Goal: Transaction & Acquisition: Purchase product/service

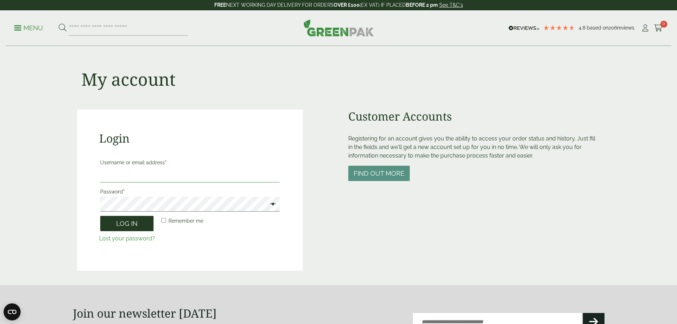
type input "**********"
click at [127, 226] on button "Log in" at bounding box center [126, 223] width 53 height 15
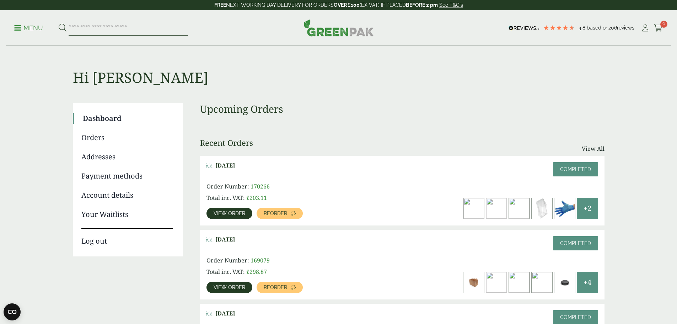
click at [123, 26] on input "search" at bounding box center [128, 28] width 119 height 15
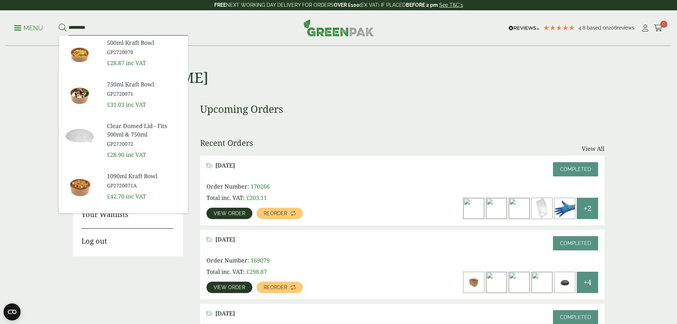
type input "*********"
click at [59, 23] on button at bounding box center [63, 27] width 8 height 9
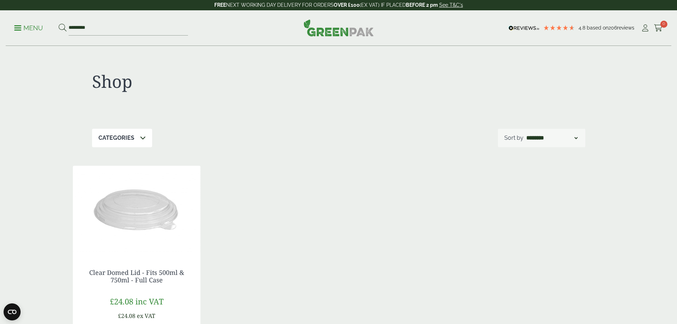
scroll to position [142, 0]
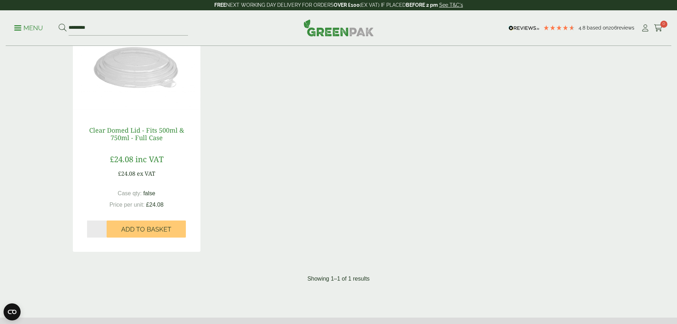
click at [136, 135] on link "Clear Domed Lid - Fits 500ml & 750ml - Full Case" at bounding box center [136, 134] width 95 height 16
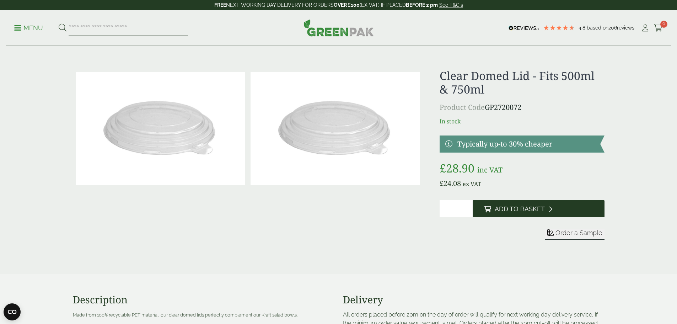
click at [523, 210] on span "Add to Basket" at bounding box center [520, 209] width 50 height 8
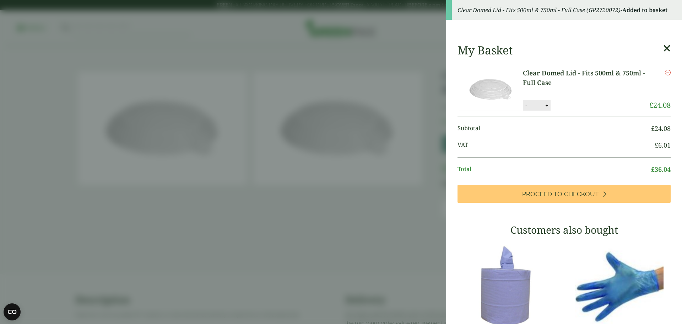
click at [663, 50] on icon at bounding box center [666, 48] width 7 height 10
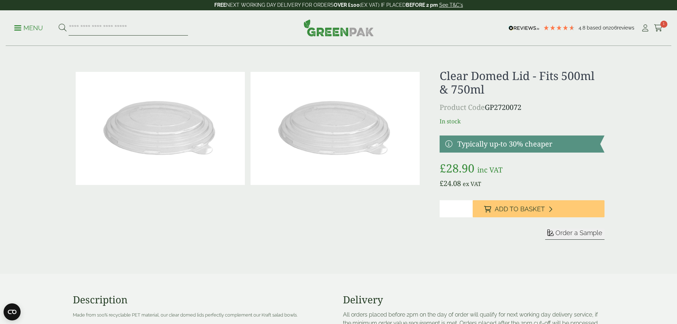
click at [114, 28] on input "search" at bounding box center [128, 28] width 119 height 15
type input "*********"
click at [59, 23] on button at bounding box center [63, 27] width 8 height 9
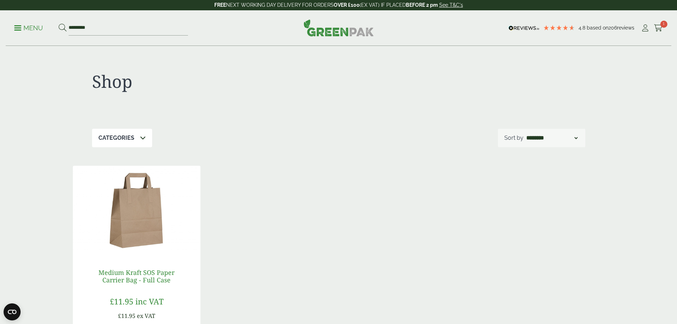
click at [121, 273] on link "Medium Kraft SOS Paper Carrier Bag - Full Case" at bounding box center [136, 276] width 76 height 16
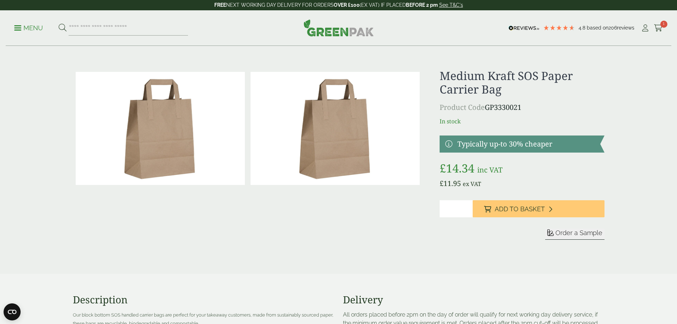
click at [466, 206] on input "*" at bounding box center [455, 208] width 33 height 17
type input "*"
click at [466, 206] on input "*" at bounding box center [455, 208] width 33 height 17
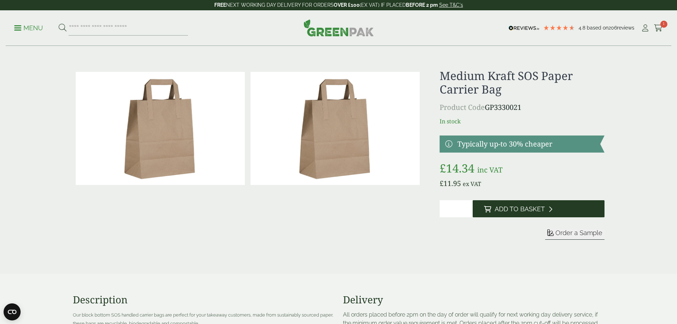
click at [506, 211] on span "Add to Basket" at bounding box center [520, 209] width 50 height 8
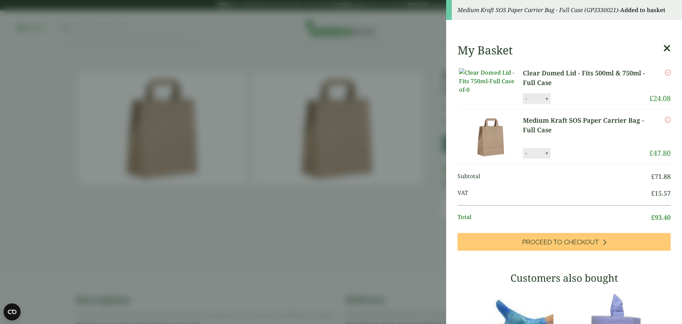
click at [663, 52] on icon at bounding box center [666, 48] width 7 height 10
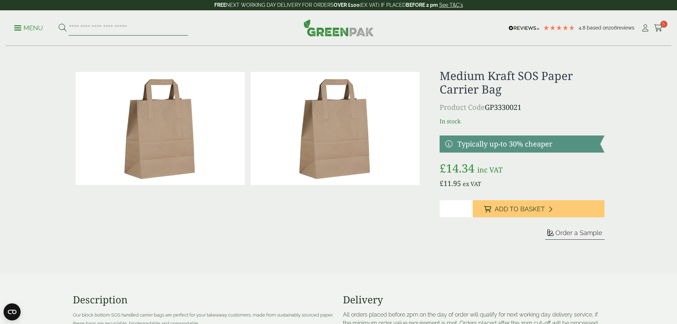
click at [132, 28] on input "search" at bounding box center [128, 28] width 119 height 15
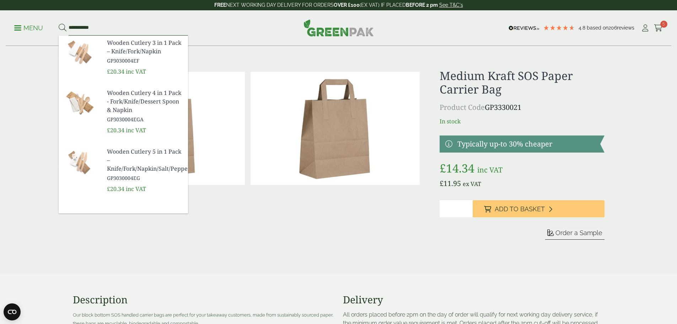
type input "**********"
click at [59, 23] on button at bounding box center [63, 27] width 8 height 9
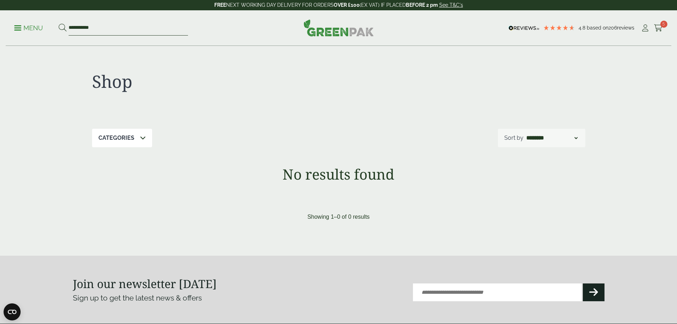
click at [104, 27] on input "**********" at bounding box center [128, 28] width 119 height 15
type input "*"
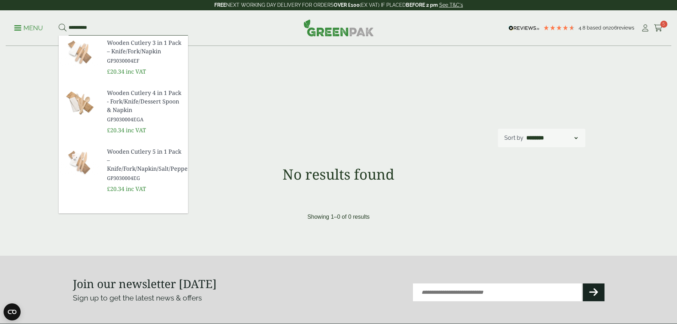
type input "**********"
click at [132, 50] on span "Wooden Cutlery 3 in 1 Pack – Knife/Fork/Napkin" at bounding box center [144, 46] width 75 height 17
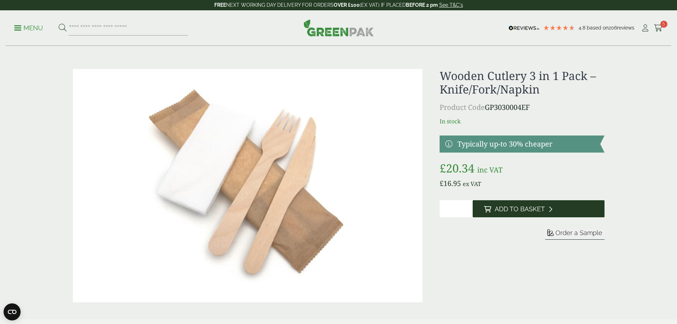
click at [521, 209] on span "Add to Basket" at bounding box center [520, 209] width 50 height 8
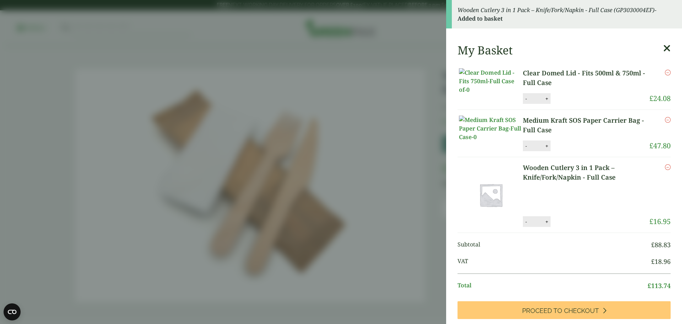
click at [663, 49] on icon at bounding box center [666, 48] width 7 height 10
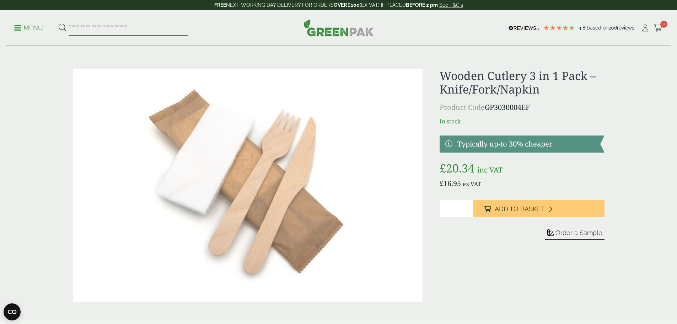
click at [99, 27] on input "search" at bounding box center [128, 28] width 119 height 15
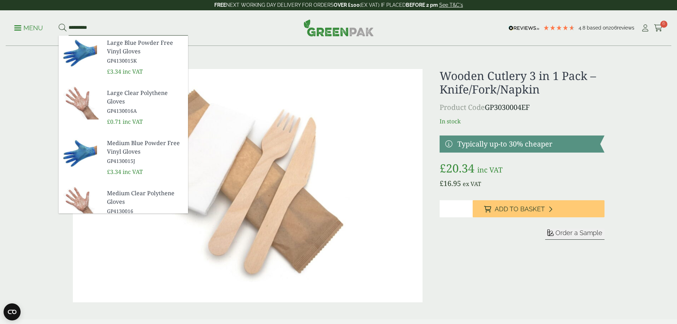
type input "**********"
click at [59, 23] on button at bounding box center [63, 27] width 8 height 9
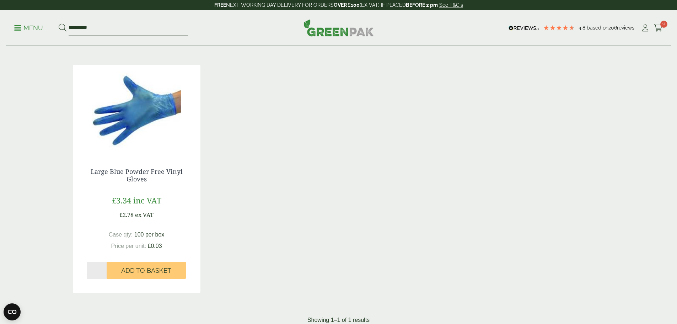
scroll to position [107, 0]
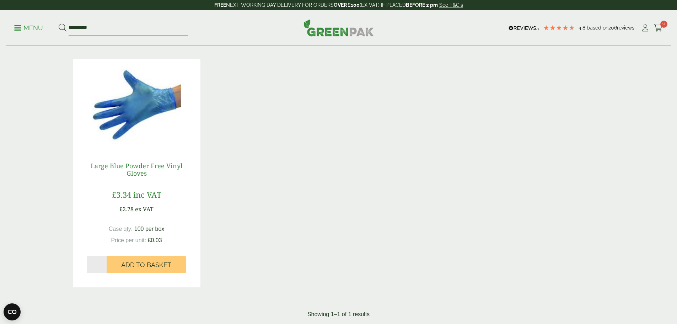
click at [143, 168] on link "Large Blue Powder Free Vinyl Gloves" at bounding box center [137, 169] width 92 height 16
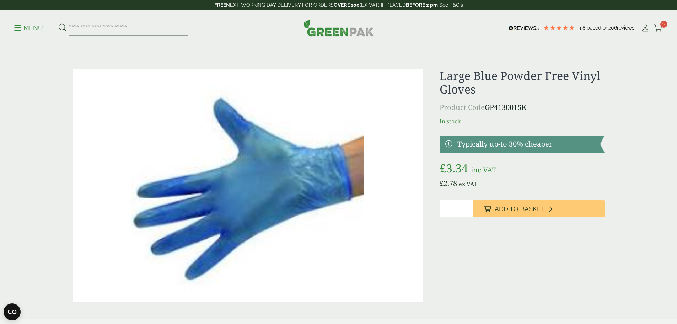
click at [467, 207] on input "*" at bounding box center [455, 208] width 33 height 17
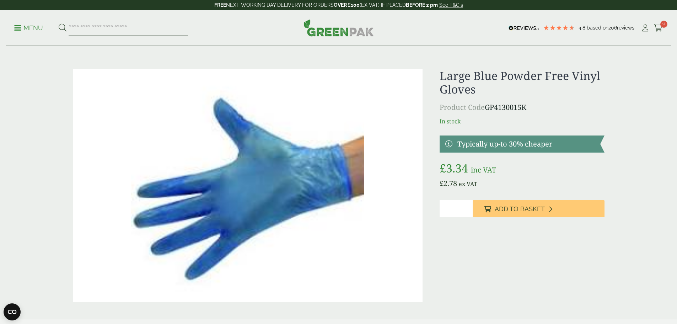
type input "*"
click at [466, 211] on input "*" at bounding box center [455, 208] width 33 height 17
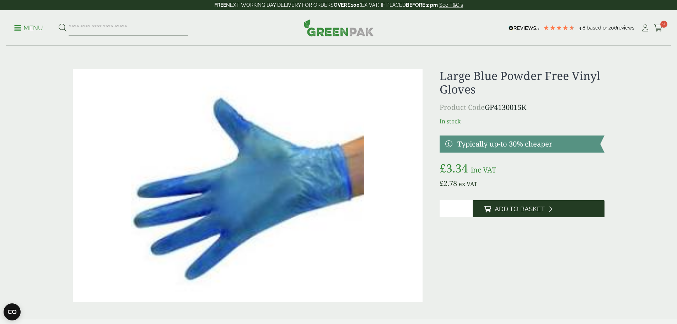
click at [506, 214] on button "Add to Basket" at bounding box center [539, 208] width 132 height 17
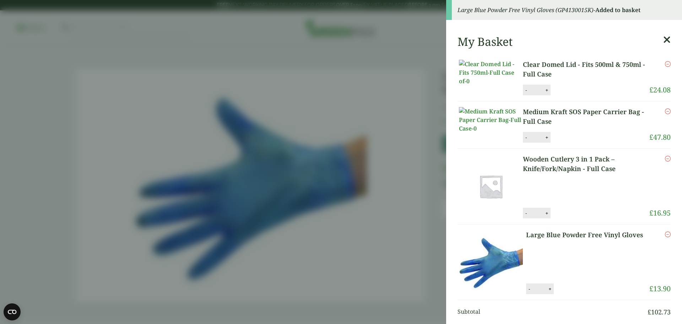
drag, startPoint x: 659, startPoint y: 40, endPoint x: 584, endPoint y: 34, distance: 75.2
click at [663, 40] on icon at bounding box center [666, 40] width 7 height 10
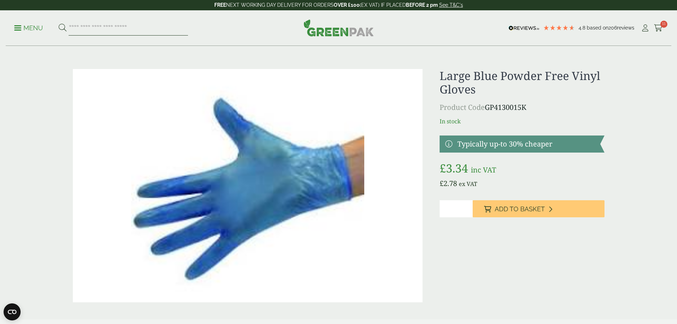
click at [147, 29] on input "search" at bounding box center [128, 28] width 119 height 15
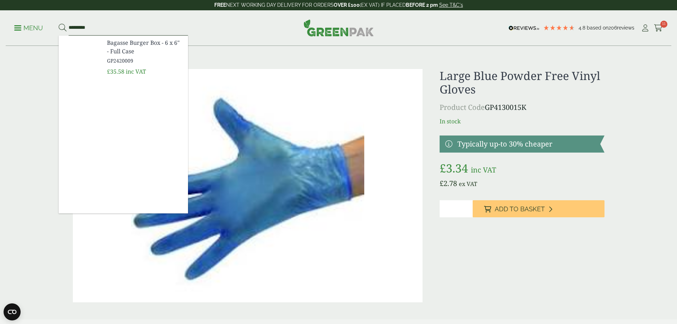
type input "*********"
click at [59, 23] on button at bounding box center [63, 27] width 8 height 9
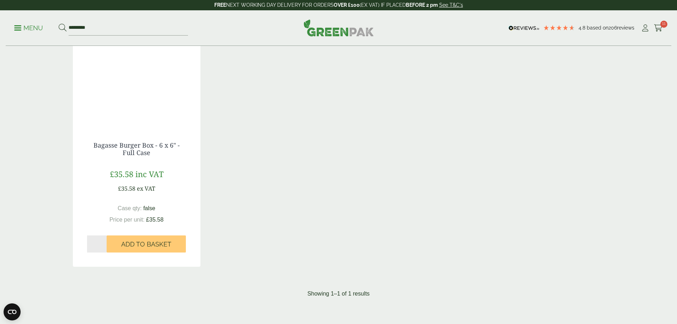
scroll to position [142, 0]
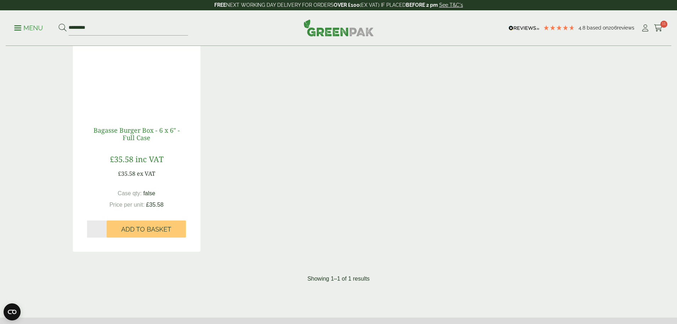
click at [136, 131] on link "Bagasse Burger Box - 6 x 6" - Full Case" at bounding box center [136, 134] width 86 height 16
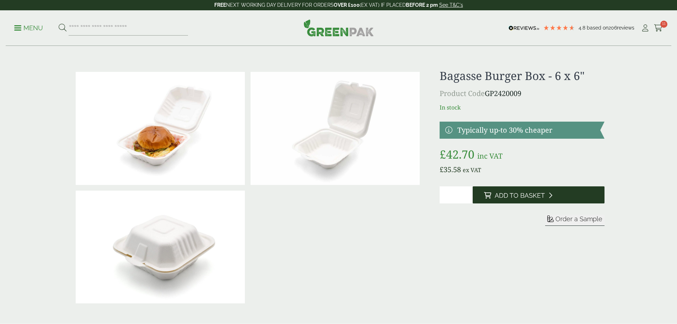
click at [533, 197] on span "Add to Basket" at bounding box center [520, 196] width 50 height 8
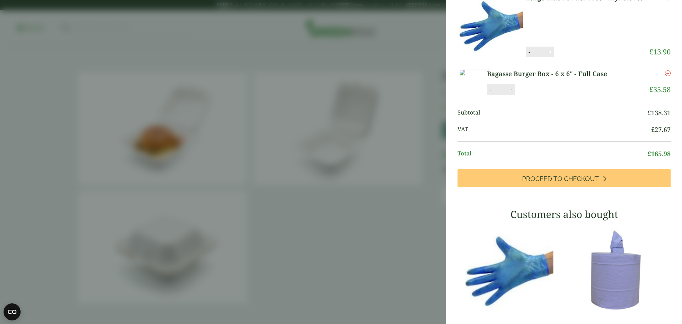
scroll to position [284, 0]
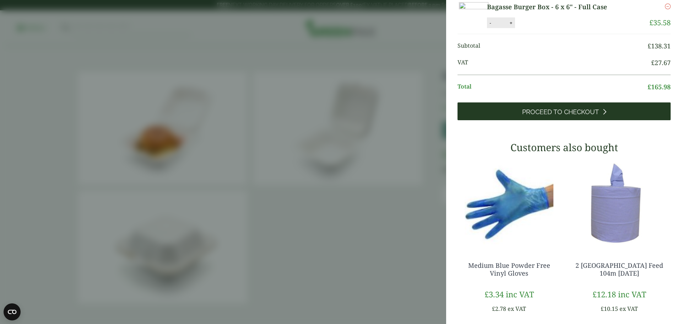
click at [568, 116] on span "Proceed to Checkout" at bounding box center [560, 112] width 77 height 8
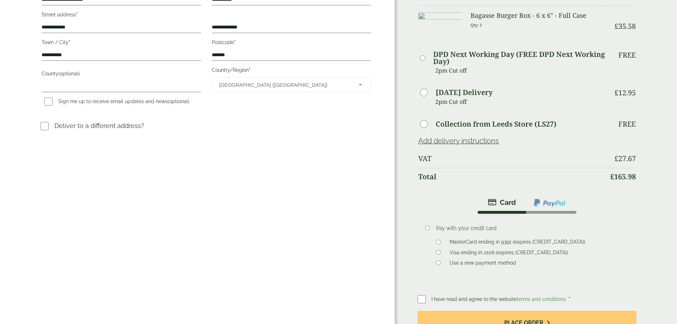
scroll to position [249, 0]
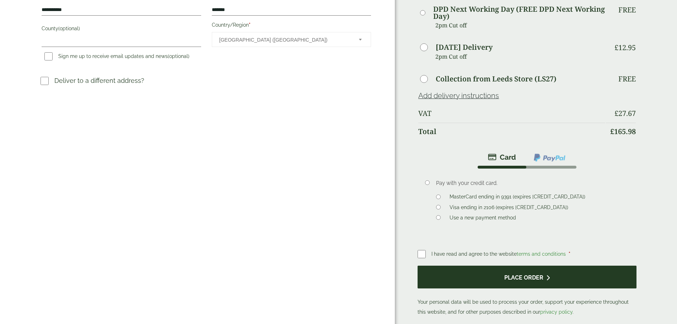
click at [458, 265] on button "Place order" at bounding box center [526, 276] width 219 height 23
